Goal: Transaction & Acquisition: Purchase product/service

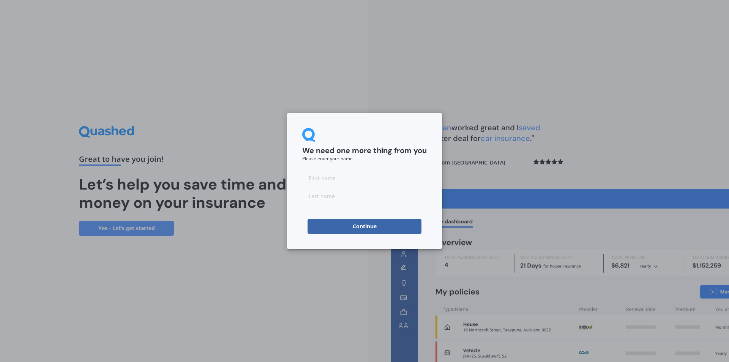
click at [325, 182] on input at bounding box center [364, 177] width 125 height 15
type input "Lillian"
click at [351, 195] on input at bounding box center [364, 195] width 125 height 15
type input "Te Maari"
click at [359, 221] on button "Continue" at bounding box center [365, 226] width 114 height 15
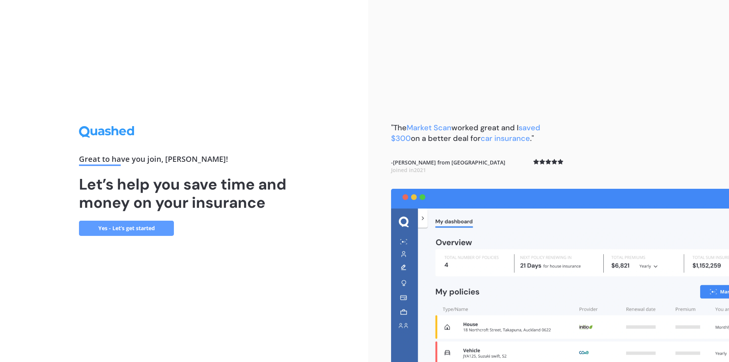
click at [129, 226] on link "Yes - Let’s get started" at bounding box center [126, 228] width 95 height 15
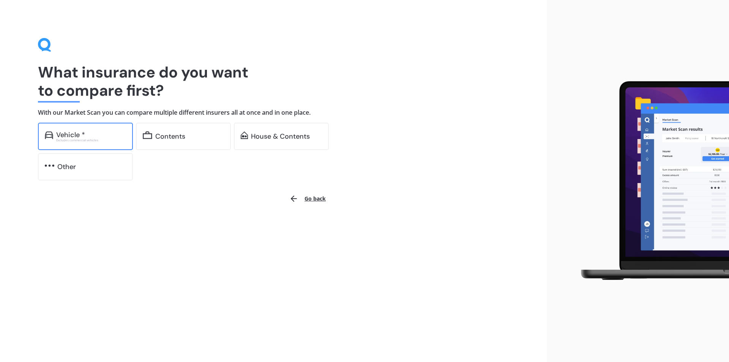
click at [71, 142] on div "Excludes commercial vehicles" at bounding box center [91, 140] width 70 height 3
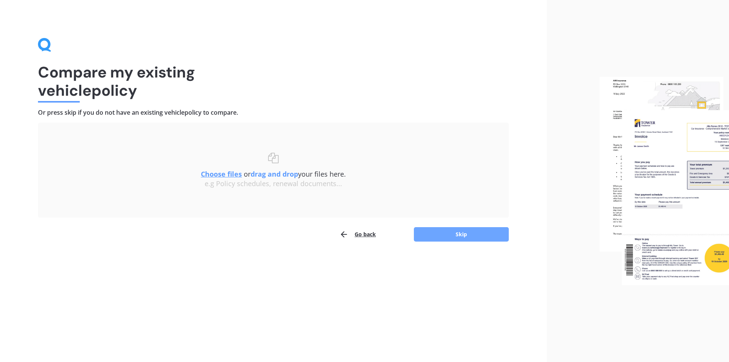
click at [449, 238] on button "Skip" at bounding box center [461, 234] width 95 height 14
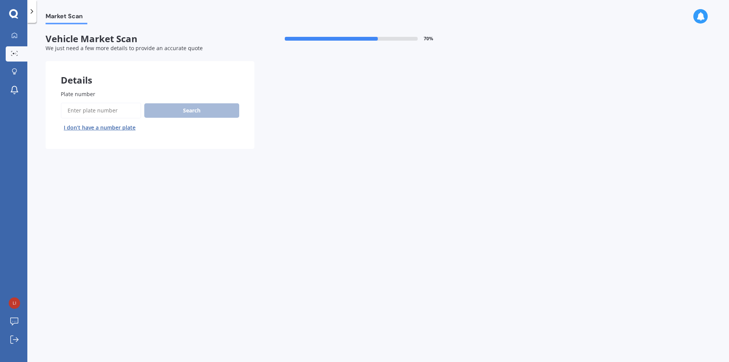
click at [106, 111] on input "Plate number" at bounding box center [101, 111] width 81 height 16
type input "QLP639"
click at [204, 112] on button "Search" at bounding box center [191, 110] width 95 height 14
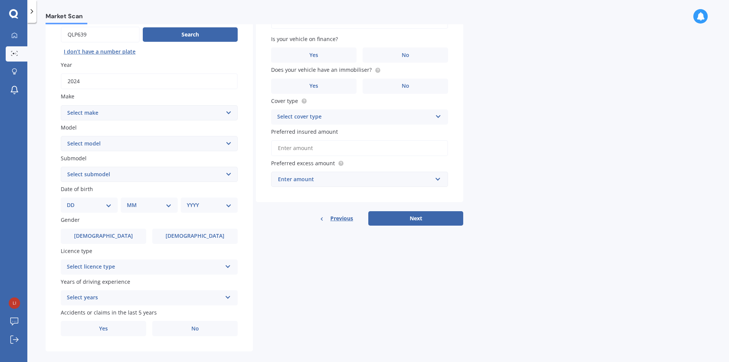
scroll to position [38, 0]
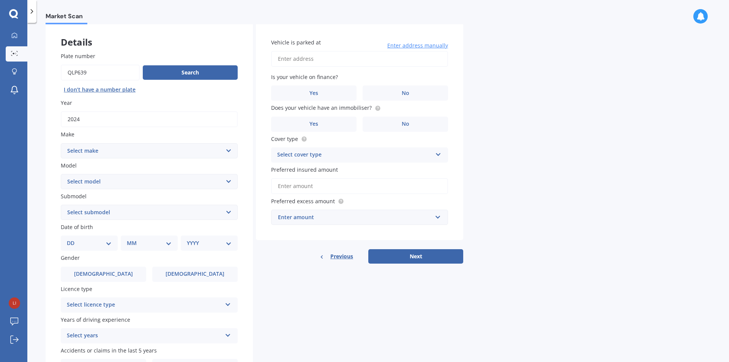
click at [152, 150] on select "Select make AC ALFA ROMEO ASTON MARTIN AUDI AUSTIN BEDFORD Bentley BMW BYD CADI…" at bounding box center [149, 150] width 177 height 15
select select "M.G"
click at [61, 143] on select "Select make AC ALFA ROMEO ASTON MARTIN AUDI AUSTIN BEDFORD Bentley BMW BYD CADI…" at bounding box center [149, 150] width 177 height 15
click at [124, 179] on select "Select model HS" at bounding box center [149, 181] width 177 height 15
select select "HS"
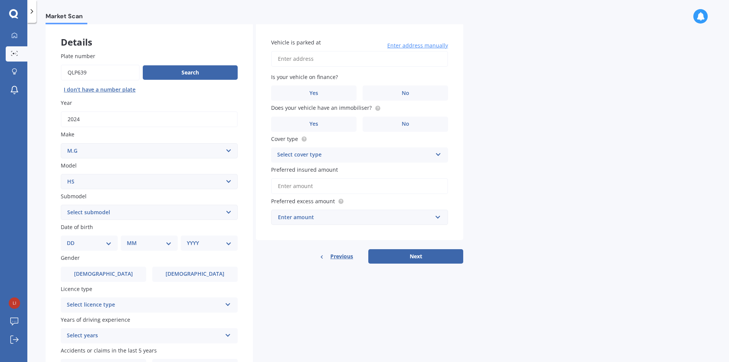
click at [61, 174] on select "Select model HS" at bounding box center [149, 181] width 177 height 15
click at [105, 216] on select "Select submodel .2.0PT/4WD/6AT" at bounding box center [149, 212] width 177 height 15
click at [44, 211] on div "Market Scan Vehicle Market Scan 70 % We just need a few more details to provide…" at bounding box center [378, 193] width 702 height 339
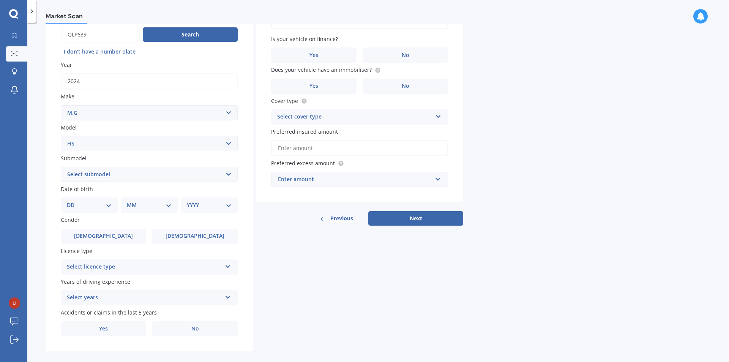
click at [135, 140] on select "Select model HS" at bounding box center [149, 143] width 177 height 15
click at [93, 107] on select "Select make AC ALFA ROMEO ASTON MARTIN AUDI AUSTIN BEDFORD Bentley BMW BYD CADI…" at bounding box center [149, 112] width 177 height 15
select select "M.G."
click at [61, 105] on select "Select make AC ALFA ROMEO ASTON MARTIN AUDI AUSTIN BEDFORD Bentley BMW BYD CADI…" at bounding box center [149, 112] width 177 height 15
click at [88, 146] on select "Select model 3 6 GS HS Metro MG3 MG4 MGF Midget Montego TD 2000 TF 120 TF 135 T…" at bounding box center [149, 143] width 177 height 15
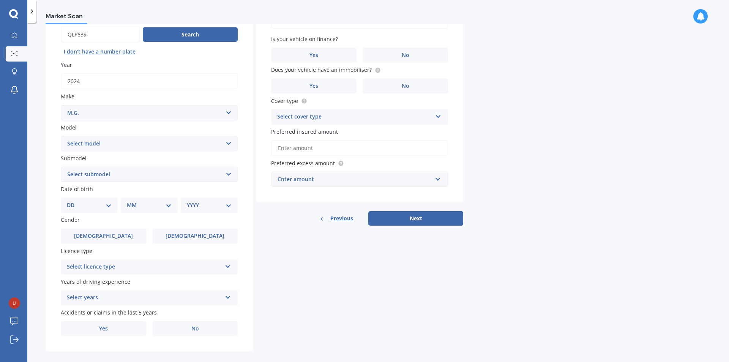
select select "ZS"
click at [61, 136] on select "Select model 3 6 GS HS Metro MG3 MG4 MGF Midget Montego TD 2000 TF 120 TF 135 T…" at bounding box center [149, 143] width 177 height 15
click at [124, 178] on select "Select submodel (All) Essence EV Excite 1.5 Excite 1.5/4AT Excite EV Long Range…" at bounding box center [149, 174] width 177 height 15
select select "EXCITE 1.5/4AT"
click at [61, 167] on select "Select submodel (All) Essence EV Excite 1.5 Excite 1.5/4AT Excite EV Long Range…" at bounding box center [149, 174] width 177 height 15
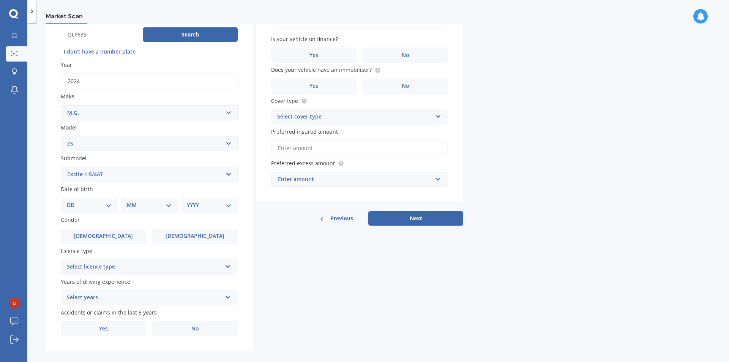
click at [85, 207] on select "DD 01 02 03 04 05 06 07 08 09 10 11 12 13 14 15 16 17 18 19 20 21 22 23 24 25 2…" at bounding box center [89, 205] width 45 height 8
select select "29"
click at [73, 201] on select "DD 01 02 03 04 05 06 07 08 09 10 11 12 13 14 15 16 17 18 19 20 21 22 23 24 25 2…" at bounding box center [89, 205] width 45 height 8
click at [148, 209] on select "MM 01 02 03 04 05 06 07 08 09 10 11 12" at bounding box center [151, 205] width 42 height 8
select select "04"
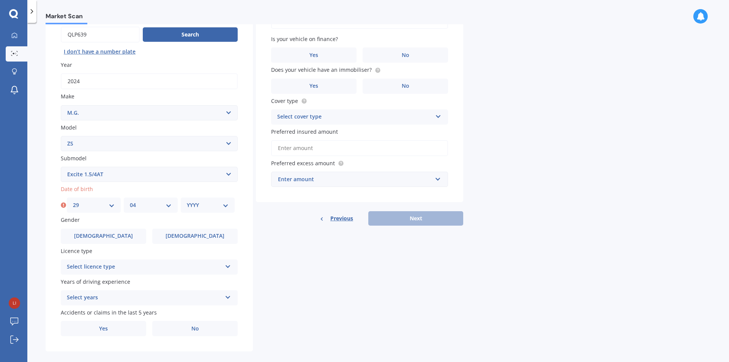
drag, startPoint x: 209, startPoint y: 204, endPoint x: 206, endPoint y: 207, distance: 4.0
click at [209, 204] on select "YYYY 2025 2024 2023 2022 2021 2020 2019 2018 2017 2016 2015 2014 2013 2012 2011…" at bounding box center [208, 205] width 42 height 8
select select "1974"
click at [205, 206] on select "YYYY 2025 2024 2023 2022 2021 2020 2019 2018 2017 2016 2015 2014 2013 2012 2011…" at bounding box center [208, 205] width 42 height 8
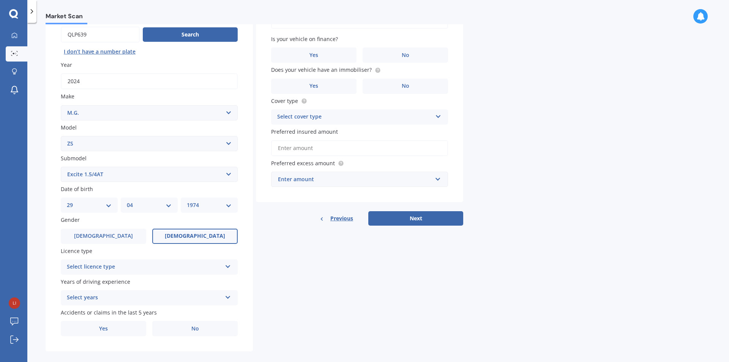
click at [195, 238] on span "Female" at bounding box center [195, 236] width 60 height 6
click at [0, 0] on input "Female" at bounding box center [0, 0] width 0 height 0
click at [136, 265] on div "Select licence type" at bounding box center [144, 266] width 155 height 9
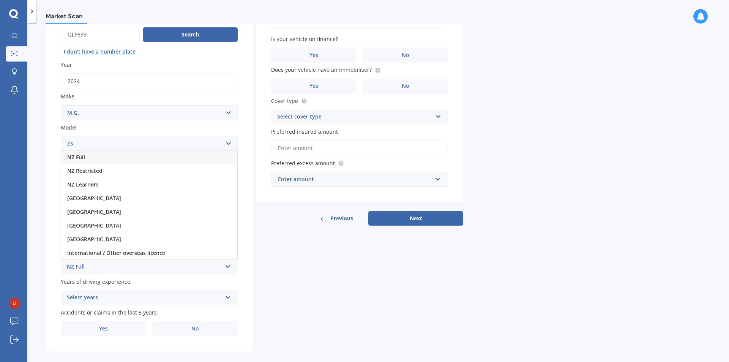
click at [110, 152] on div "NZ Full" at bounding box center [149, 157] width 176 height 14
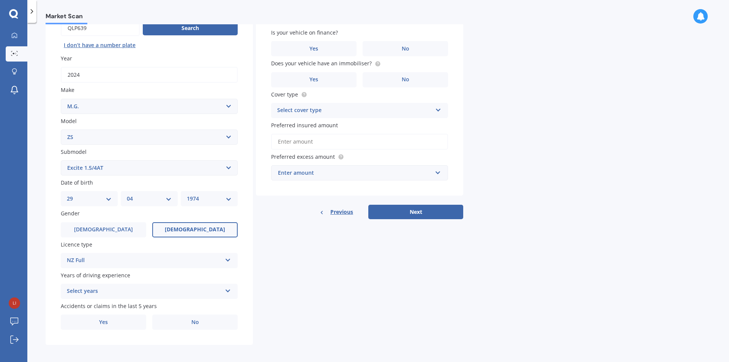
scroll to position [85, 0]
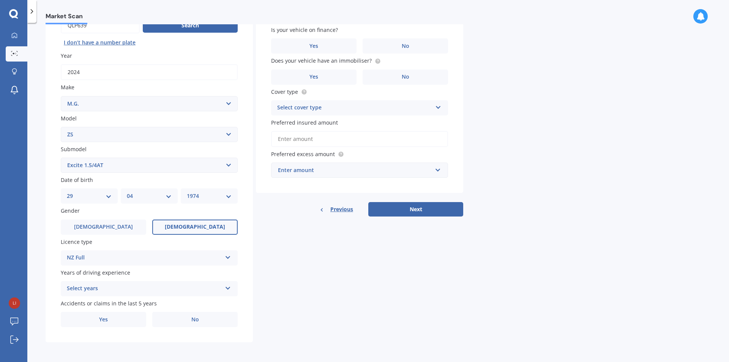
click at [191, 289] on div "Select years" at bounding box center [144, 288] width 155 height 9
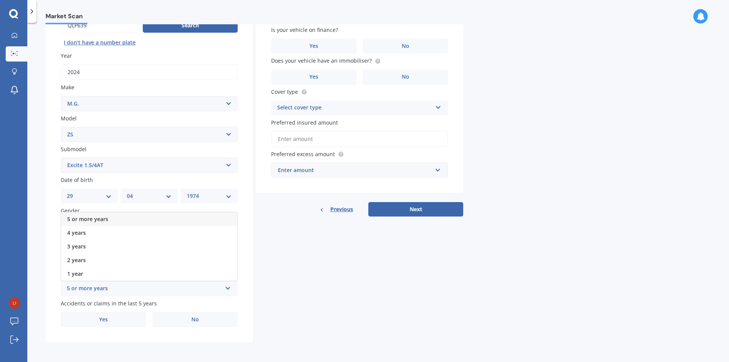
click at [115, 223] on div "5 or more years" at bounding box center [149, 219] width 176 height 14
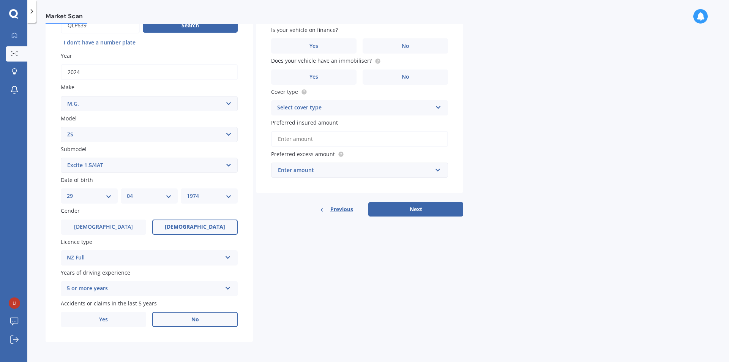
click at [183, 315] on label "No" at bounding box center [194, 319] width 85 height 15
click at [0, 0] on input "No" at bounding box center [0, 0] width 0 height 0
click at [305, 42] on label "Yes" at bounding box center [313, 45] width 85 height 15
click at [0, 0] on input "Yes" at bounding box center [0, 0] width 0 height 0
click at [385, 76] on label "No" at bounding box center [405, 76] width 85 height 15
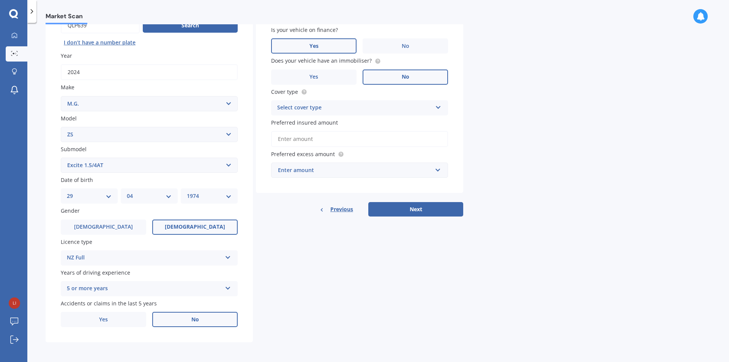
click at [0, 0] on input "No" at bounding box center [0, 0] width 0 height 0
click at [358, 111] on div "Select cover type" at bounding box center [354, 107] width 155 height 9
click at [344, 124] on div "Comprehensive" at bounding box center [360, 123] width 176 height 14
click at [313, 138] on input "Preferred insured amount" at bounding box center [359, 139] width 177 height 16
click at [353, 173] on div "Enter amount" at bounding box center [355, 170] width 154 height 8
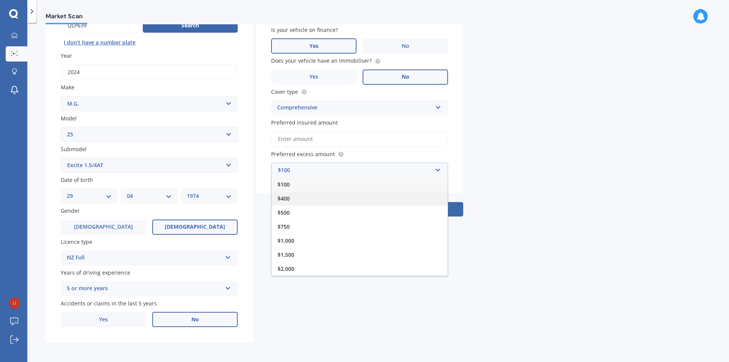
click at [349, 192] on div "$400" at bounding box center [360, 198] width 176 height 14
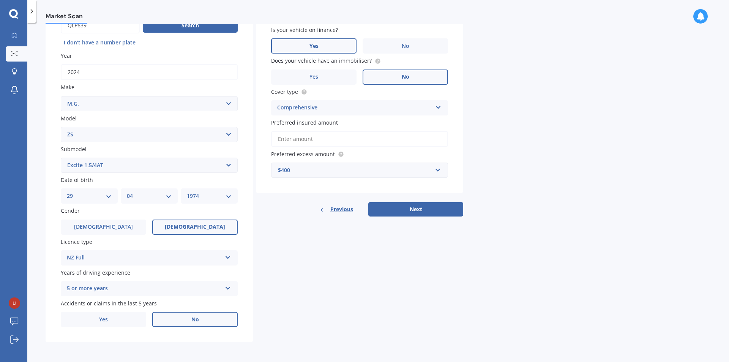
click at [304, 141] on input "Preferred insured amount" at bounding box center [359, 139] width 177 height 16
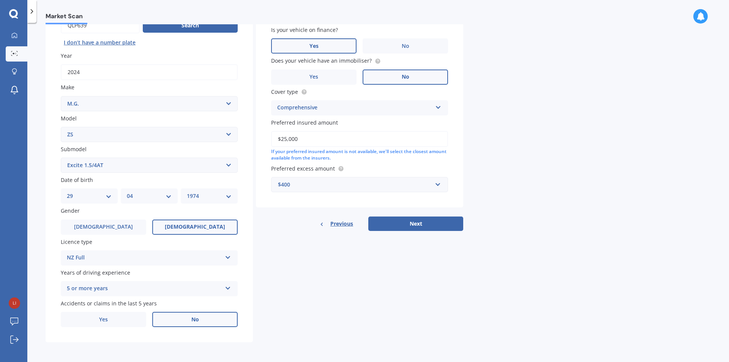
type input "$25,000"
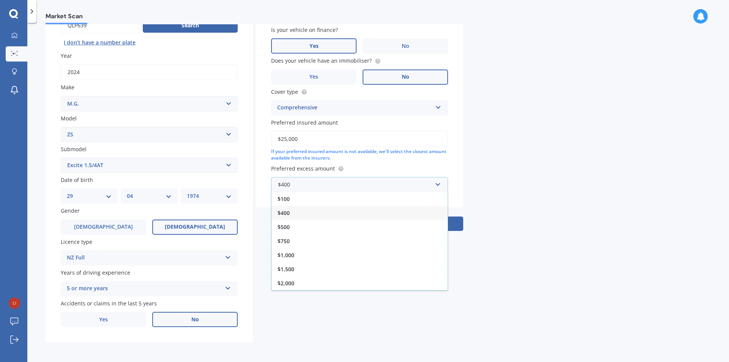
click at [298, 214] on div "$400" at bounding box center [360, 213] width 176 height 14
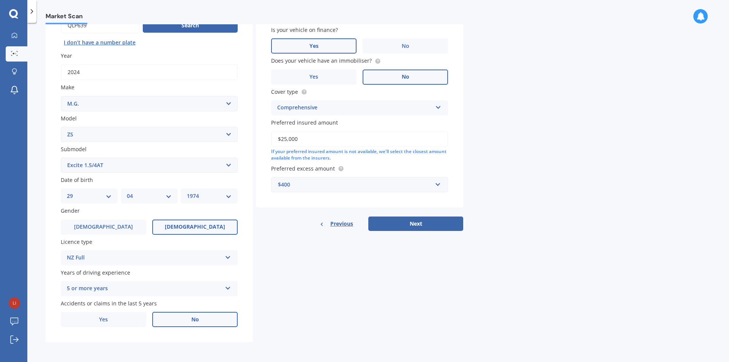
click at [415, 210] on div "Vehicle is parked at Enter address manually Is your vehicle on finance? Yes No …" at bounding box center [359, 103] width 207 height 255
click at [415, 223] on button "Next" at bounding box center [415, 223] width 95 height 14
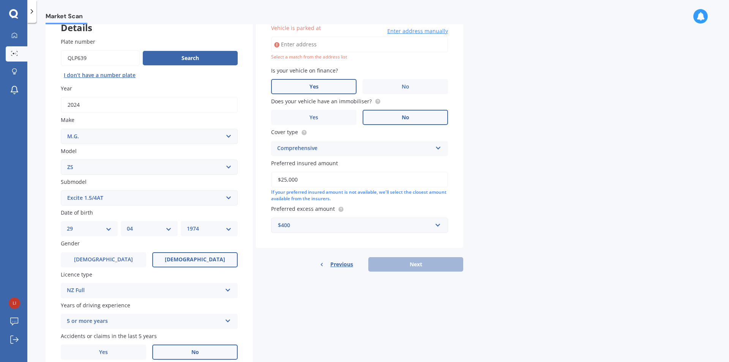
scroll to position [52, 0]
click at [336, 44] on input "Vehicle is parked at" at bounding box center [359, 45] width 177 height 16
type input "5 Maynard Place, Māngere Bridge, Auckland 2022"
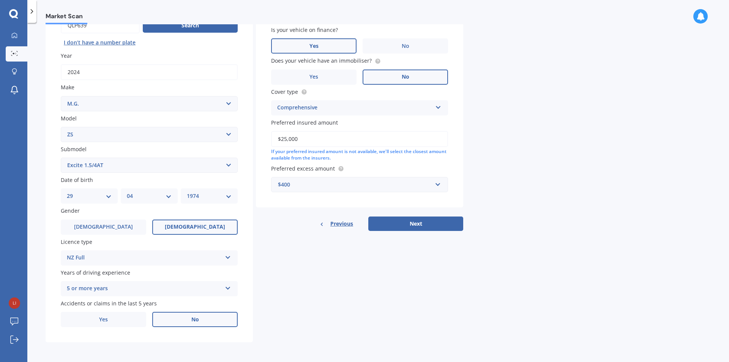
scroll to position [0, 0]
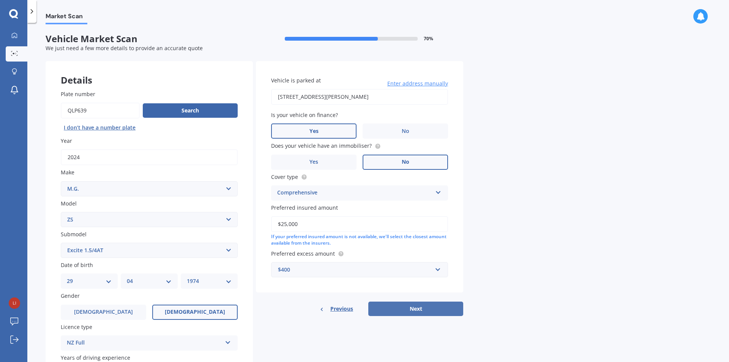
click at [403, 315] on button "Next" at bounding box center [415, 309] width 95 height 14
select select "29"
select select "04"
select select "1974"
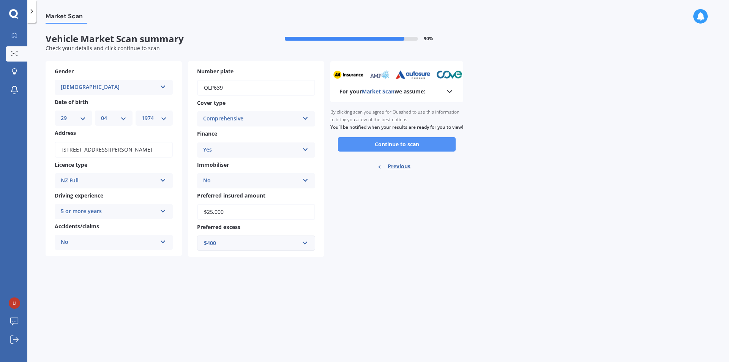
click at [404, 152] on button "Continue to scan" at bounding box center [397, 144] width 118 height 14
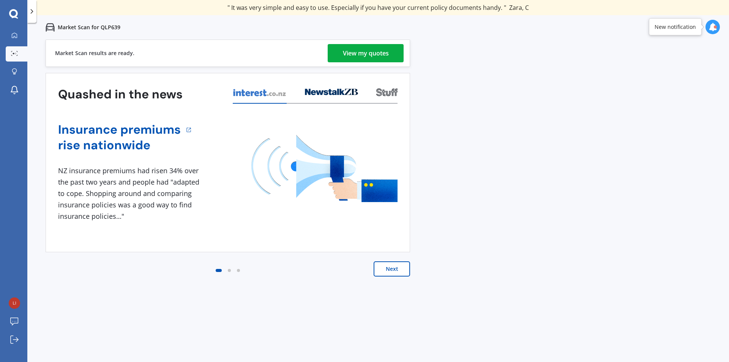
click at [339, 57] on link "View my quotes" at bounding box center [366, 53] width 76 height 18
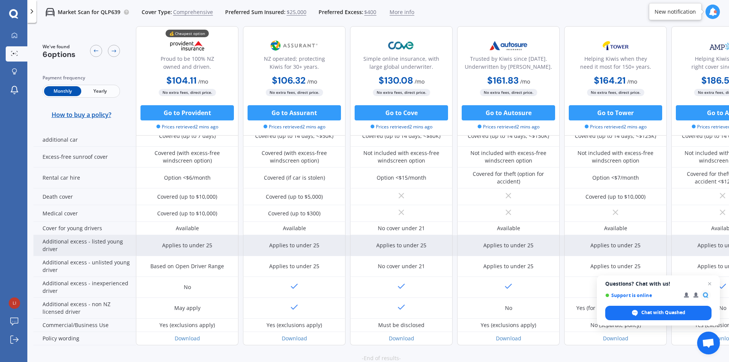
scroll to position [329, 0]
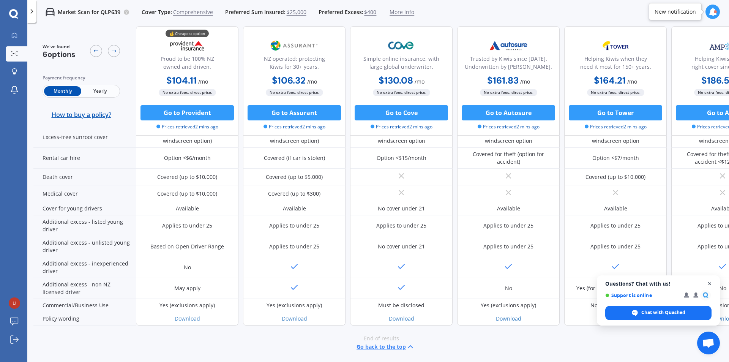
click at [710, 282] on span "Close chat" at bounding box center [709, 283] width 9 height 9
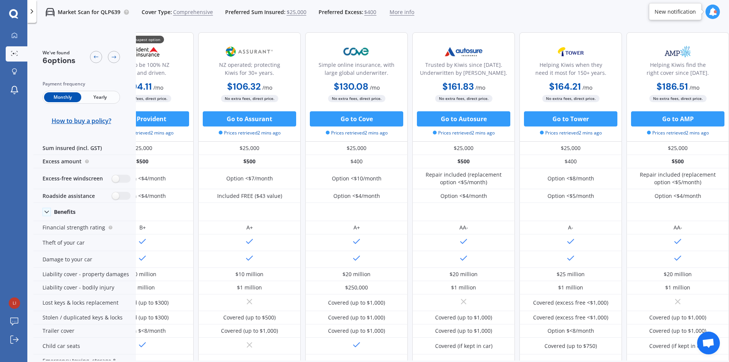
scroll to position [0, 0]
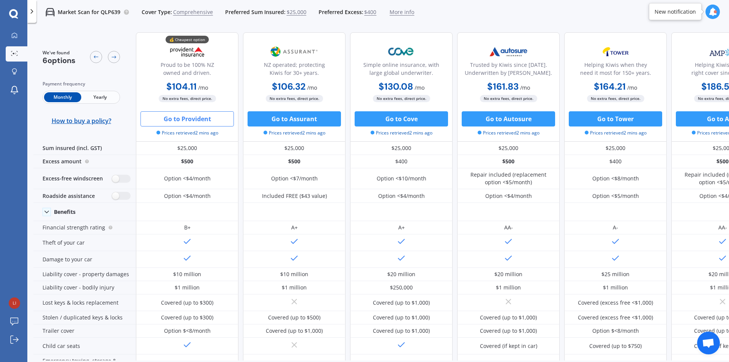
click at [193, 120] on button "Go to Provident" at bounding box center [187, 118] width 93 height 15
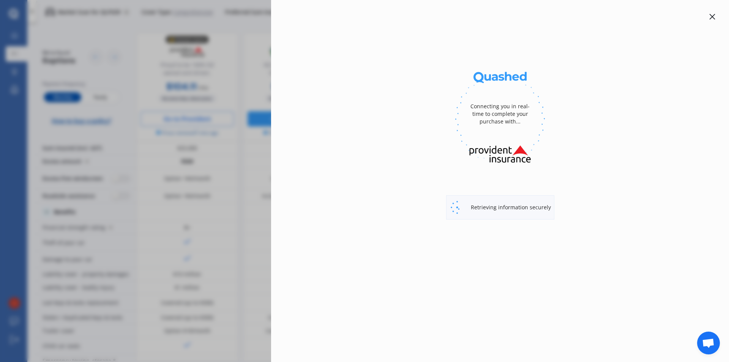
select select "full"
select select "5 Maynard Place, Māngere Bridge, Auckland 2022"
select select "M.G."
select select "ZS"
select select "NO"
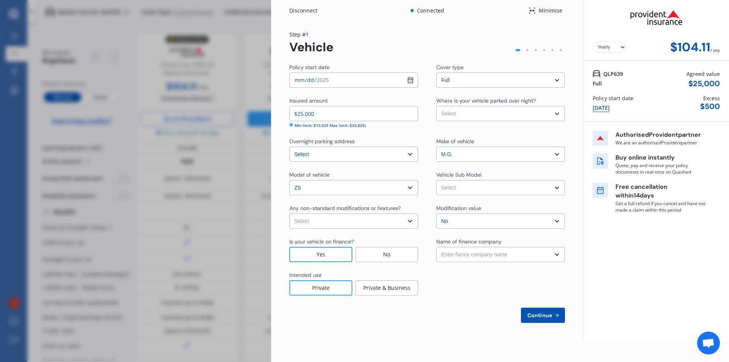
select select "Monthly"
click at [339, 80] on input "2025-09-30" at bounding box center [353, 80] width 129 height 15
type input "2025-10-25"
click at [548, 308] on button "Continue" at bounding box center [543, 315] width 44 height 15
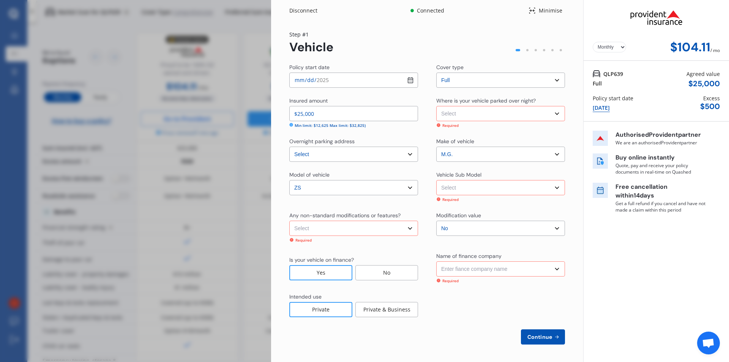
click at [461, 116] on select "Select Garage (fully enclosed) Off Street Parking Other" at bounding box center [500, 113] width 129 height 15
select select "GARAGE"
click at [436, 106] on select "Select Garage (fully enclosed) Off Street Parking Other" at bounding box center [500, 113] width 129 height 15
click at [466, 186] on select "Select ZS ZS11 Excite Wagon 5dr Spts Auto 4sp 2WD 1.5i" at bounding box center [500, 187] width 129 height 15
select select "NZVMG__2024AEAM"
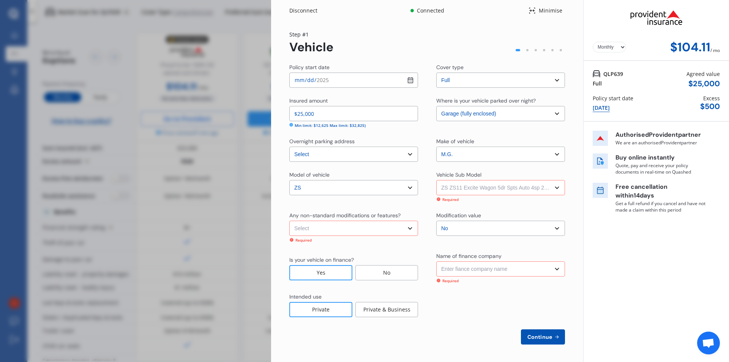
click at [436, 180] on select "Select ZS ZS11 Excite Wagon 5dr Spts Auto 4sp 2WD 1.5i" at bounding box center [500, 187] width 129 height 15
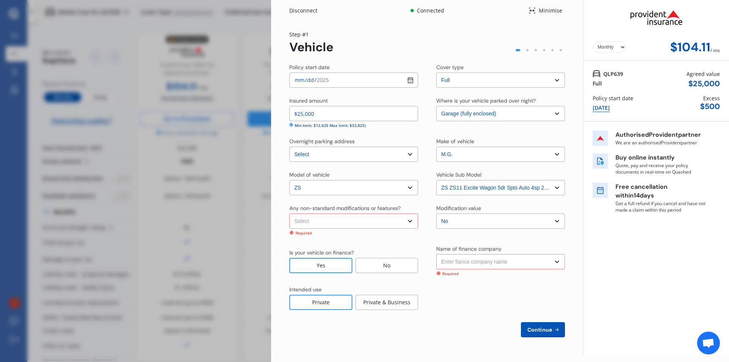
click at [402, 222] on select "Select None Nitrous Oxide System(NOS) Roll Cage Full Racing Harness" at bounding box center [353, 220] width 129 height 15
select select "none"
click at [289, 213] on select "Select None Nitrous Oxide System(NOS) Roll Cage Full Racing Harness" at bounding box center [353, 220] width 129 height 15
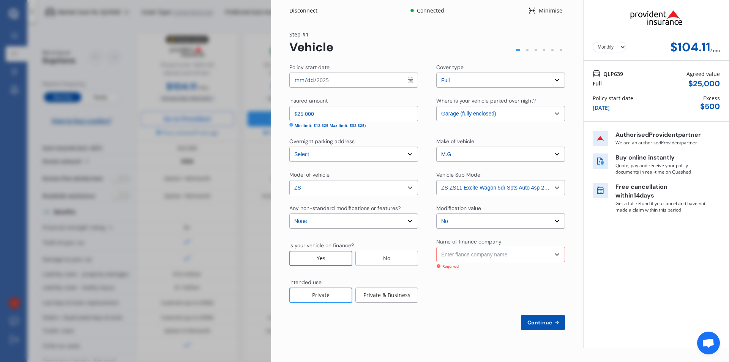
click at [485, 256] on select "Enter fiance company name 24/7 Finance AA Finance Limited Acclaim Finance Activ…" at bounding box center [500, 254] width 129 height 15
select select "FC0225"
click at [436, 247] on select "Enter fiance company name 24/7 Finance AA Finance Limited Acclaim Finance Activ…" at bounding box center [500, 254] width 129 height 15
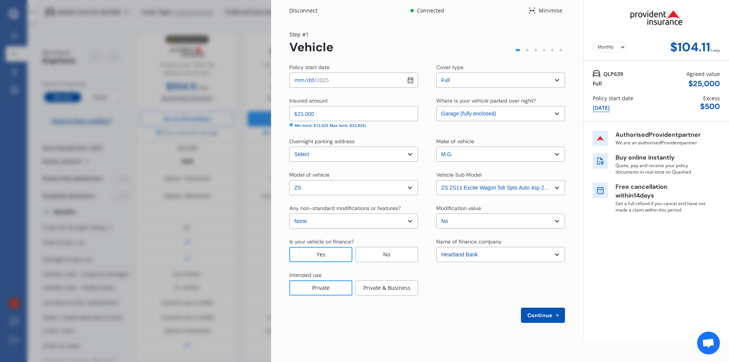
click at [539, 318] on span "Continue" at bounding box center [540, 315] width 28 height 6
select select "29"
select select "04"
select select "1974"
select select "NZ_FULL"
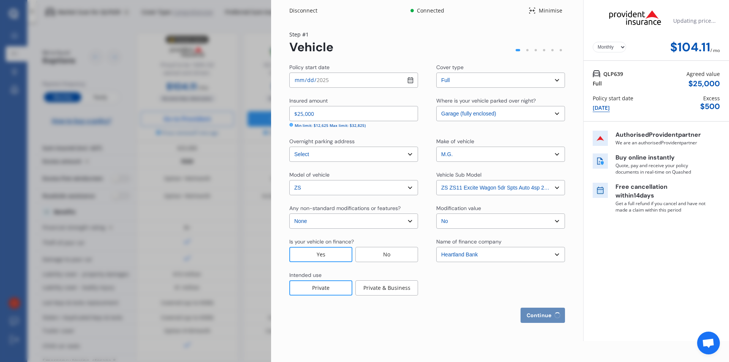
select select "0"
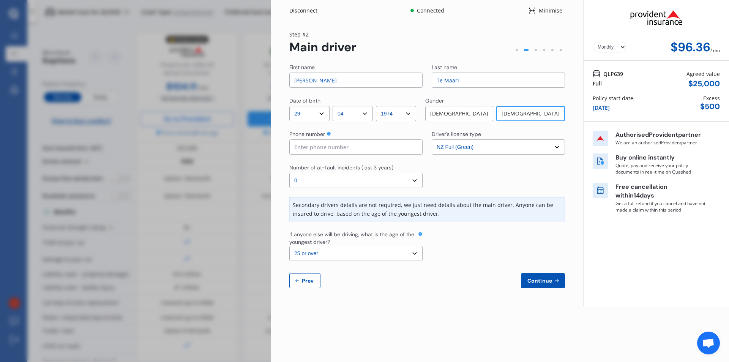
click at [418, 255] on select "Select the age of the youngest driver. 16 17 18 19 20 21 22 23 24 25 or over" at bounding box center [355, 253] width 133 height 15
select select "23"
click at [289, 246] on select "Select the age of the youngest driver. 16 17 18 19 20 21 22 23 24 25 or over" at bounding box center [355, 253] width 133 height 15
click at [533, 283] on span "Continue" at bounding box center [540, 281] width 28 height 6
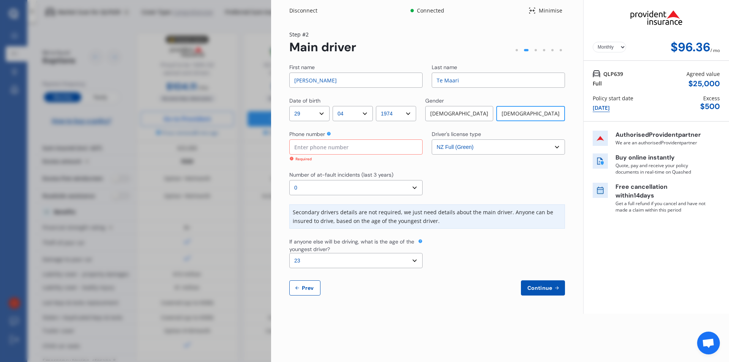
click at [370, 153] on input at bounding box center [355, 146] width 133 height 15
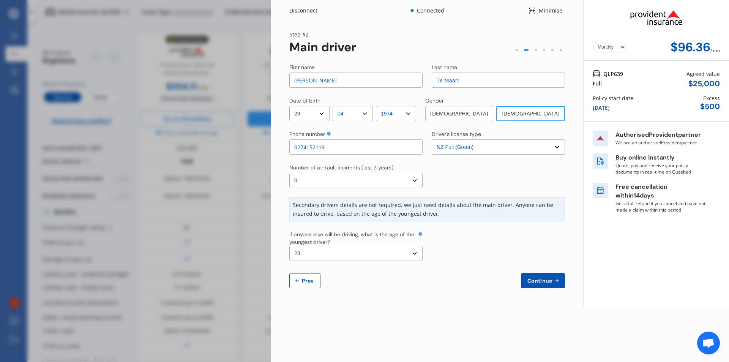
type input "0274152119"
click at [561, 270] on div "First name Lillian Last name Te Maari Date of birth DD 01 02 03 04 05 06 07 08 …" at bounding box center [427, 175] width 276 height 225
click at [535, 285] on button "Continue" at bounding box center [543, 280] width 44 height 15
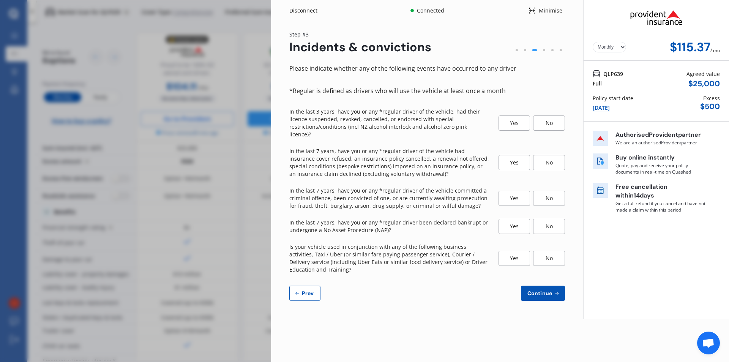
click at [544, 117] on div "No" at bounding box center [549, 122] width 32 height 15
click at [548, 155] on div "No" at bounding box center [549, 162] width 32 height 15
click at [557, 191] on div "No" at bounding box center [549, 198] width 32 height 15
click at [542, 220] on div "No" at bounding box center [549, 226] width 32 height 15
click at [554, 251] on div "No" at bounding box center [549, 258] width 32 height 15
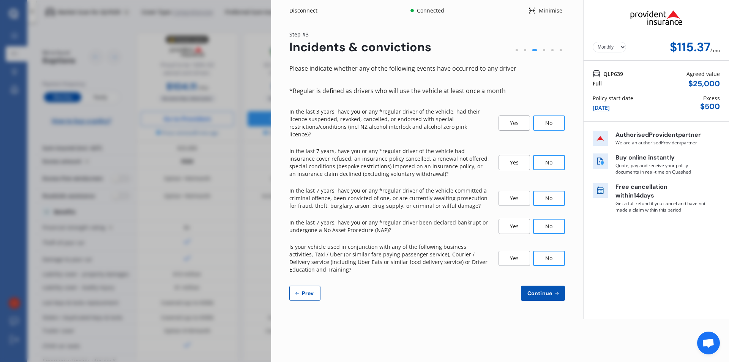
click at [539, 290] on span "Continue" at bounding box center [540, 293] width 28 height 6
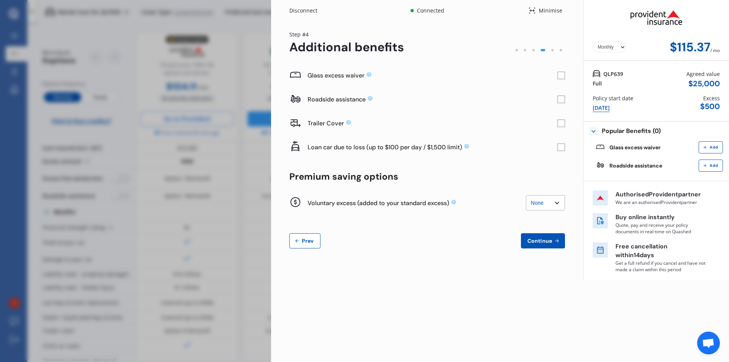
click at [563, 148] on rect at bounding box center [562, 148] width 8 height 8
click at [541, 204] on select "None $200 $450 $700 $950 $1,200 $1,700" at bounding box center [545, 202] width 39 height 15
click at [526, 195] on select "None $200 $450 $700 $950 $1,200 $1,700" at bounding box center [545, 202] width 39 height 15
click at [548, 200] on select "None $200 $450 $700 $950 $1,200 $1,700" at bounding box center [545, 202] width 39 height 15
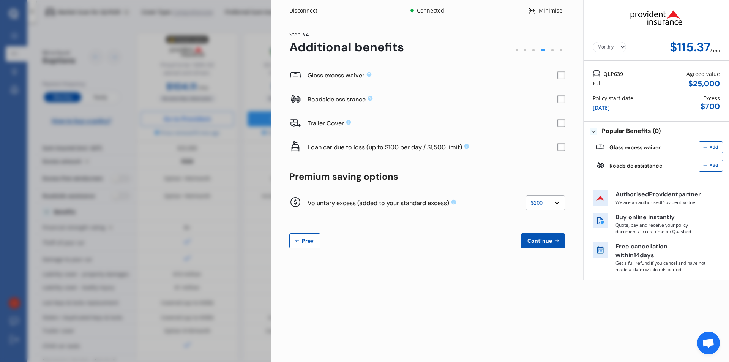
select select "0"
click at [526, 195] on select "None $200 $450 $700 $950 $1,200 $1,700" at bounding box center [545, 202] width 39 height 15
click at [562, 73] on rect at bounding box center [562, 76] width 8 height 8
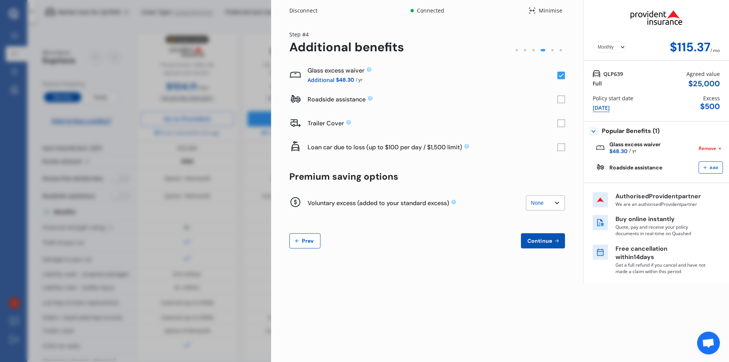
click at [535, 239] on span "Continue" at bounding box center [540, 241] width 28 height 6
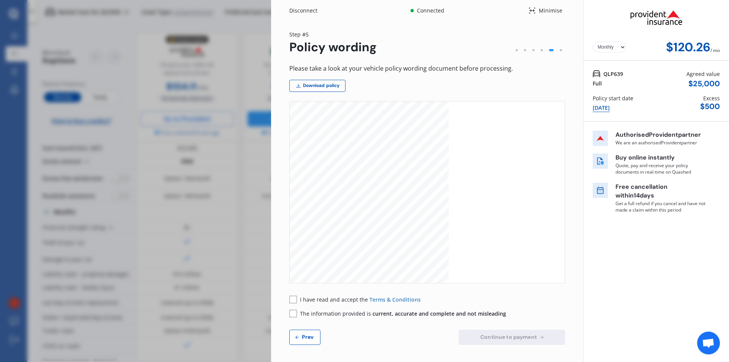
scroll to position [4816, 0]
click at [316, 84] on link "Download policy" at bounding box center [317, 86] width 56 height 12
click at [557, 52] on div at bounding box center [561, 50] width 8 height 8
click at [292, 298] on rect at bounding box center [293, 298] width 8 height 8
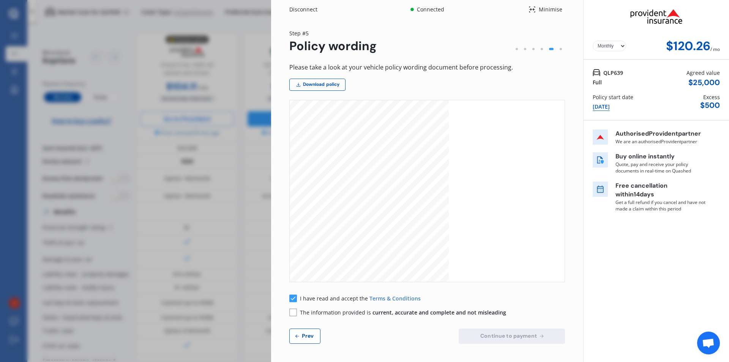
click at [295, 312] on rect at bounding box center [293, 312] width 8 height 8
click at [512, 333] on span "Continue to payment" at bounding box center [509, 336] width 60 height 6
